Goal: Task Accomplishment & Management: Use online tool/utility

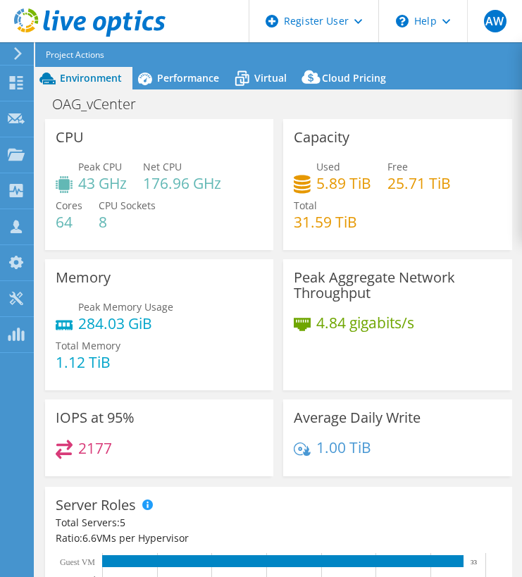
select select "[GEOGRAPHIC_DATA]"
select select "USD"
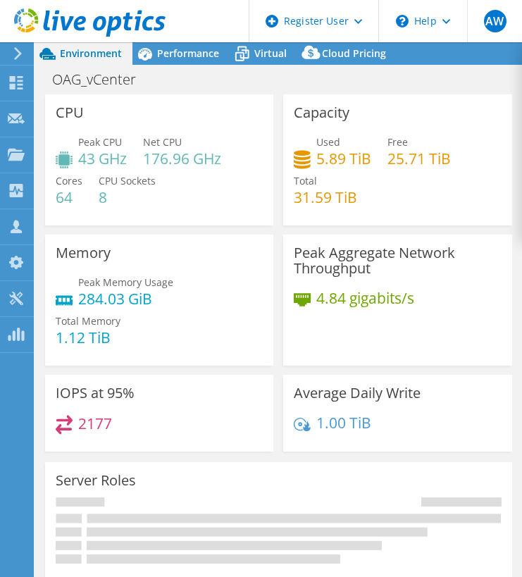
select select "[GEOGRAPHIC_DATA]"
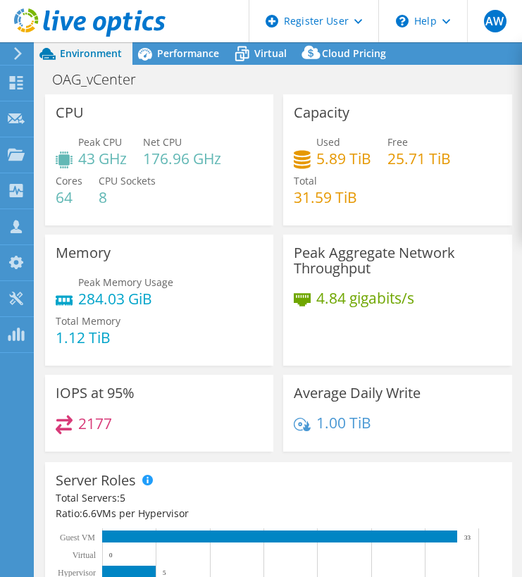
select select "[GEOGRAPHIC_DATA]"
select select "USD"
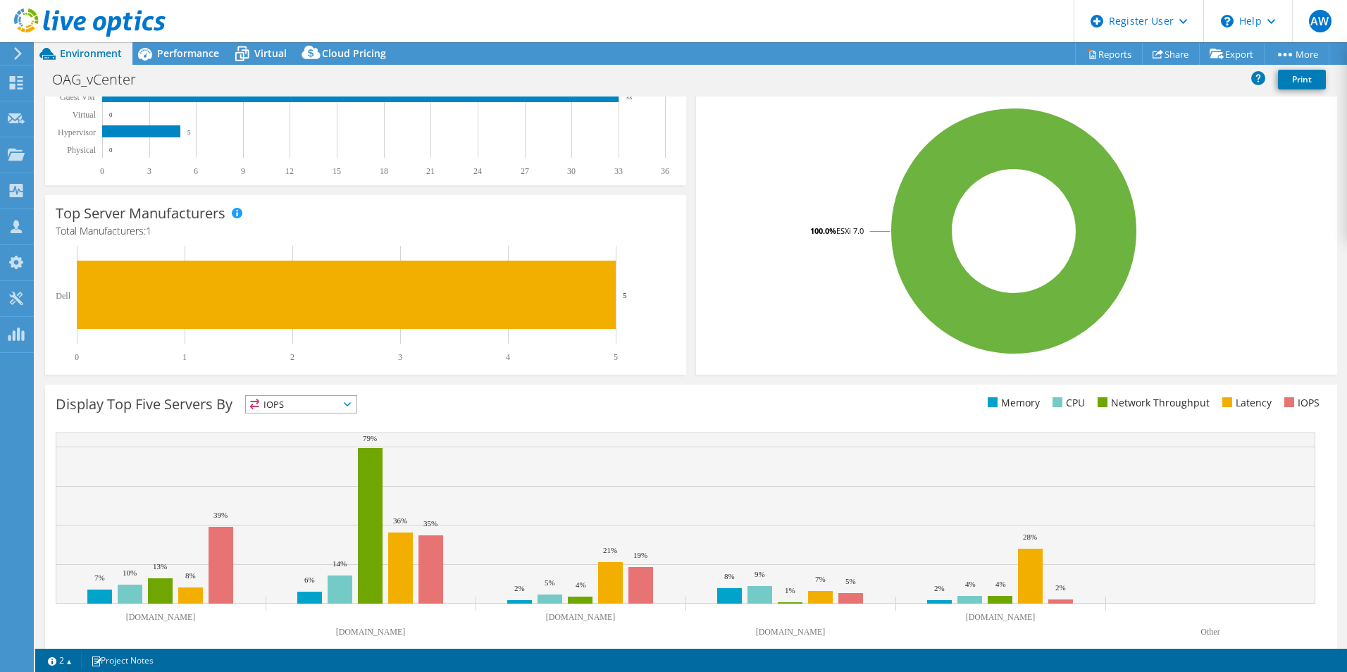
scroll to position [268, 0]
